Goal: Task Accomplishment & Management: Use online tool/utility

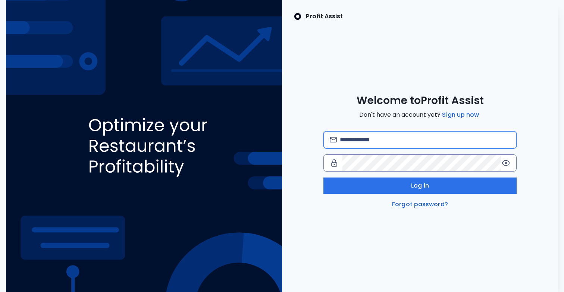
click at [371, 143] on input "email" at bounding box center [425, 140] width 171 height 16
type input "*"
type input "**********"
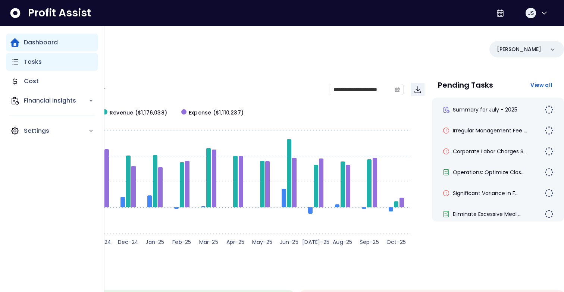
click at [23, 62] on div "Tasks" at bounding box center [52, 62] width 92 height 18
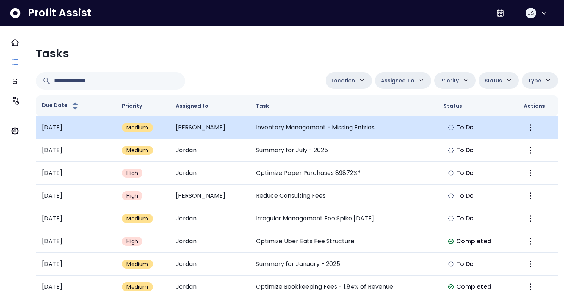
click at [305, 131] on td "Inventory Management - Missing Entries" at bounding box center [344, 127] width 188 height 23
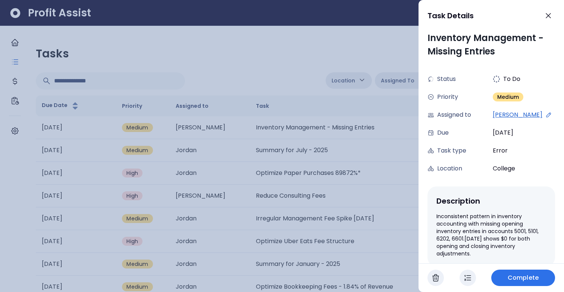
click at [546, 113] on icon at bounding box center [549, 115] width 7 height 7
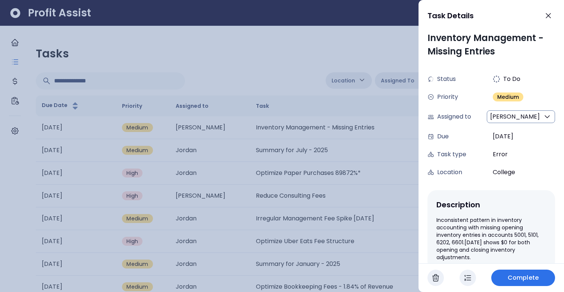
click at [529, 112] on button "Raunaq" at bounding box center [521, 116] width 68 height 13
click at [466, 185] on div "Inventory Management - Missing Entries Status To Do Priority Medium Assigned to…" at bounding box center [492, 147] width 146 height 232
click at [550, 15] on icon "button" at bounding box center [548, 15] width 4 height 4
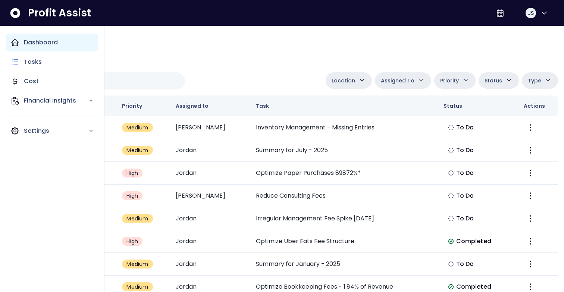
click at [11, 42] on icon "Main navigation" at bounding box center [14, 42] width 9 height 9
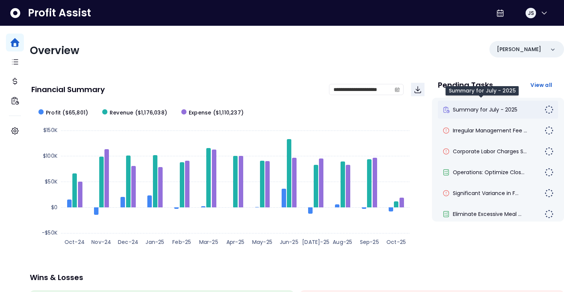
click at [482, 110] on span "Summary for July - 2025" at bounding box center [485, 109] width 65 height 7
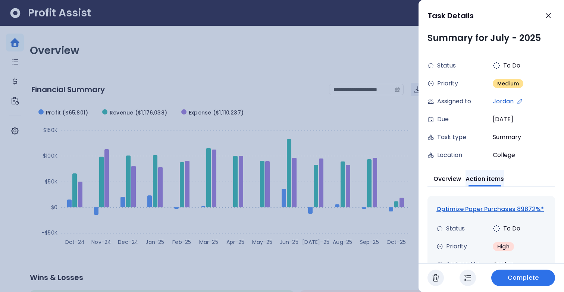
click at [499, 178] on button "Action items" at bounding box center [485, 178] width 38 height 16
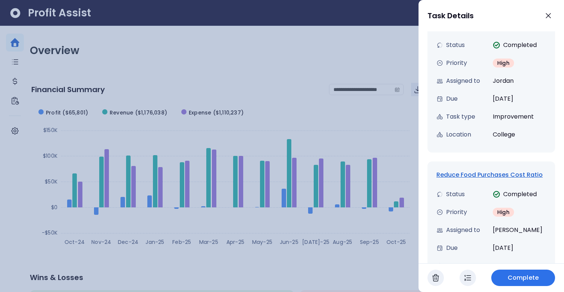
scroll to position [338, 0]
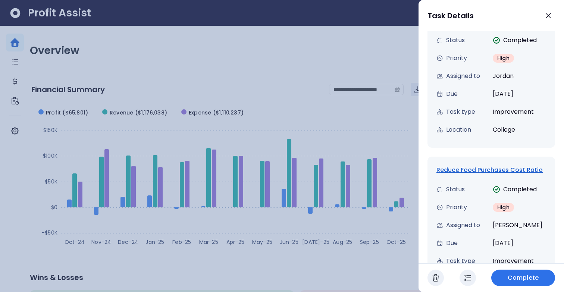
click at [498, 171] on div "Reduce Food Purchases Cost Ratio" at bounding box center [492, 170] width 110 height 9
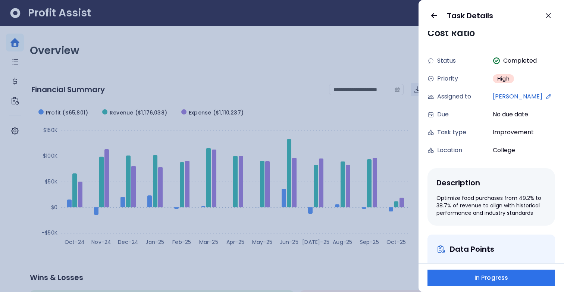
scroll to position [0, 0]
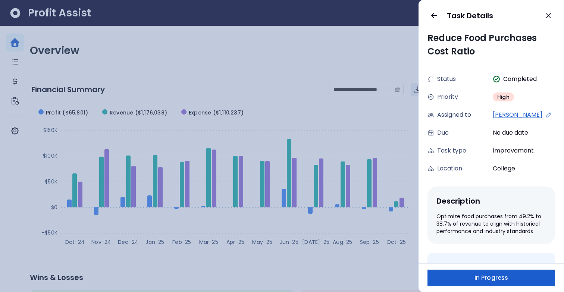
click at [501, 274] on span "In Progress" at bounding box center [492, 278] width 34 height 9
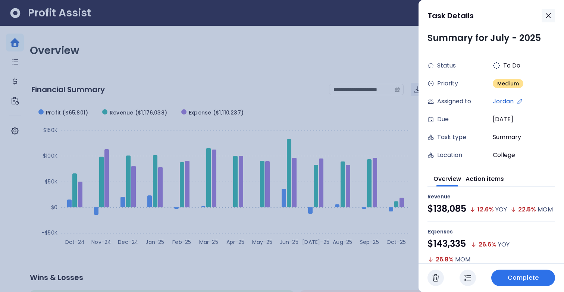
click at [549, 12] on icon "button" at bounding box center [548, 15] width 9 height 9
